Goal: Information Seeking & Learning: Learn about a topic

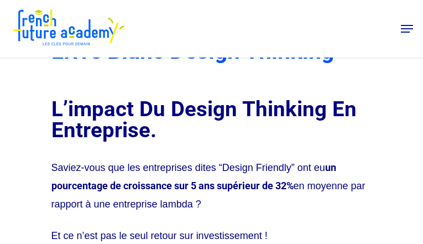
type input "[EMAIL_ADDRESS][DOMAIN_NAME]"
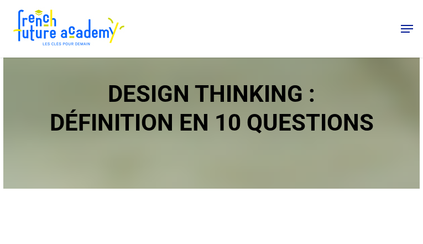
type input "[EMAIL_ADDRESS][DOMAIN_NAME]"
type input "CFGFPWztKi"
